Goal: Find specific page/section: Find specific page/section

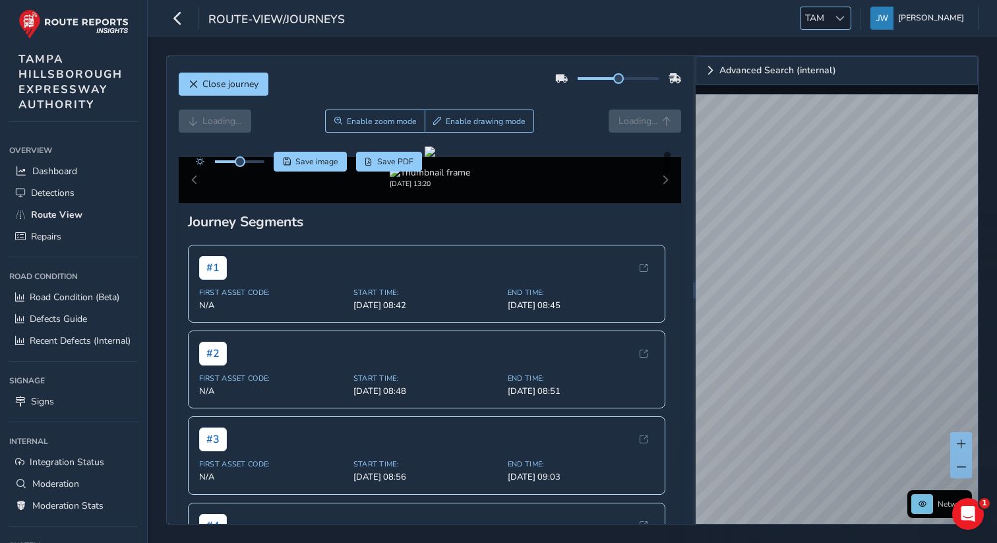
click at [829, 17] on span "TAM" at bounding box center [814, 18] width 28 height 22
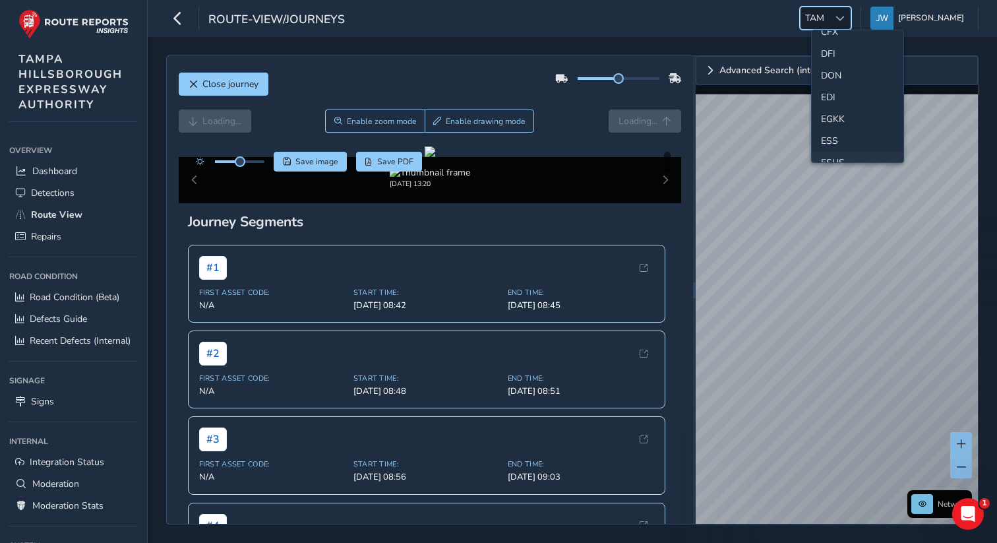
scroll to position [127, 0]
click at [824, 136] on li "ESS" at bounding box center [857, 137] width 92 height 22
